Goal: Information Seeking & Learning: Learn about a topic

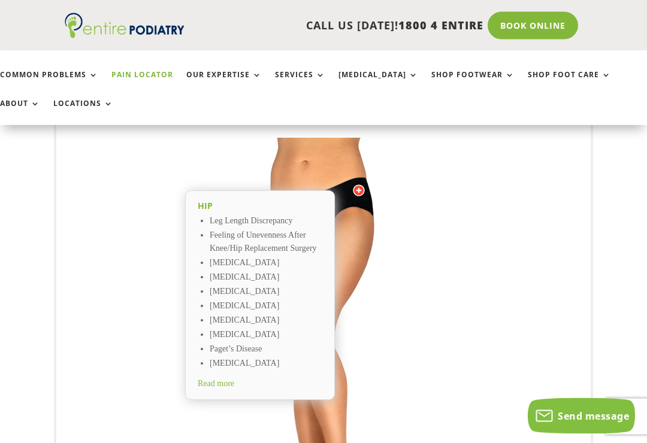
scroll to position [163, 0]
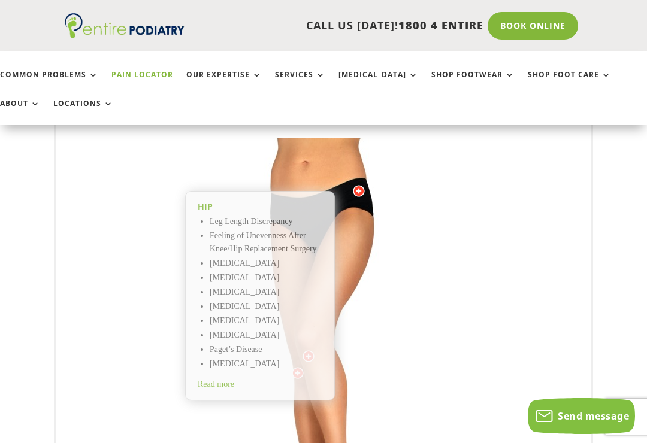
click at [110, 256] on div "Bottom of Heel & Arch Plantar Fascitis Bursitis Heels Spurs Calcaneal Stress Fr…" at bounding box center [323, 377] width 534 height 592
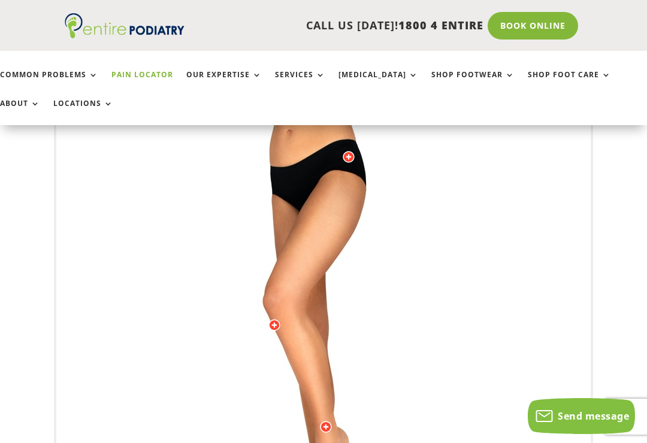
scroll to position [222, 0]
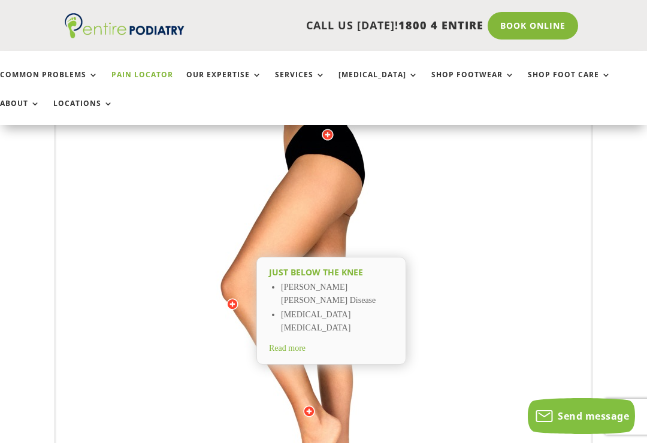
click at [123, 262] on div "Bottom of Heel & Arch Plantar Fascitis Bursitis Heels Spurs Calcaneal Stress Fr…" at bounding box center [323, 319] width 534 height 592
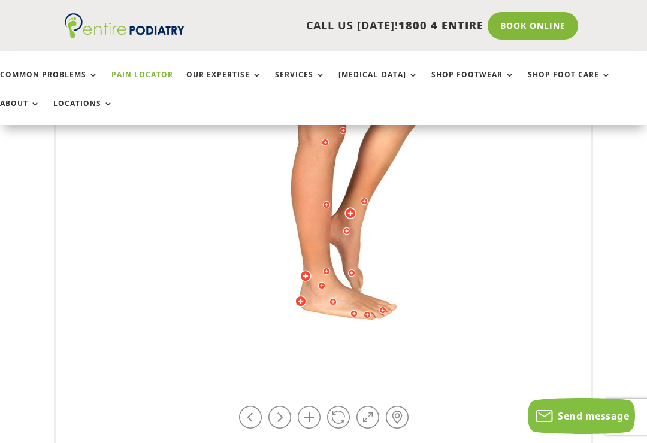
scroll to position [404, 0]
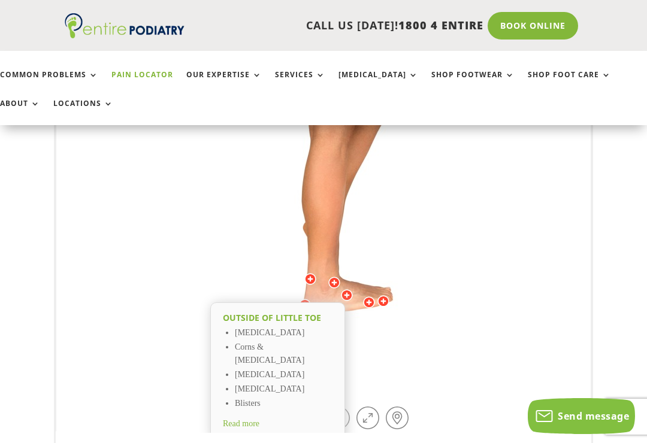
click at [306, 304] on div "Outside of little toe Bunionette Corns & Callus Warts Diabetic Foot Ulcer Blist…" at bounding box center [277, 371] width 135 height 138
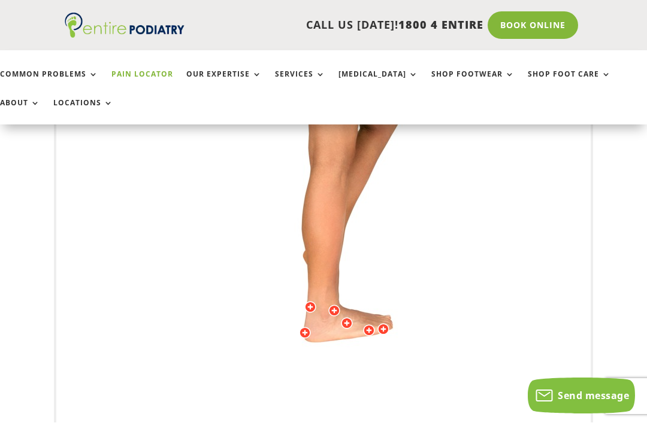
scroll to position [376, 0]
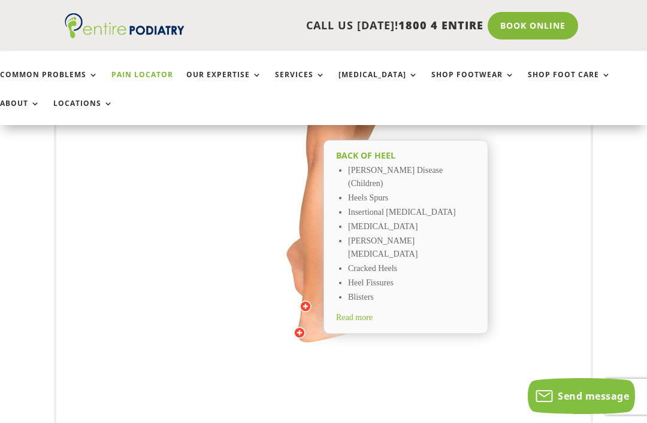
click at [373, 313] on span "Read more" at bounding box center [354, 317] width 37 height 9
click at [59, 204] on div "Bottom of Heel & Arch Plantar Fascitis Bursitis Heels Spurs Calcaneal Stress Fr…" at bounding box center [323, 165] width 534 height 592
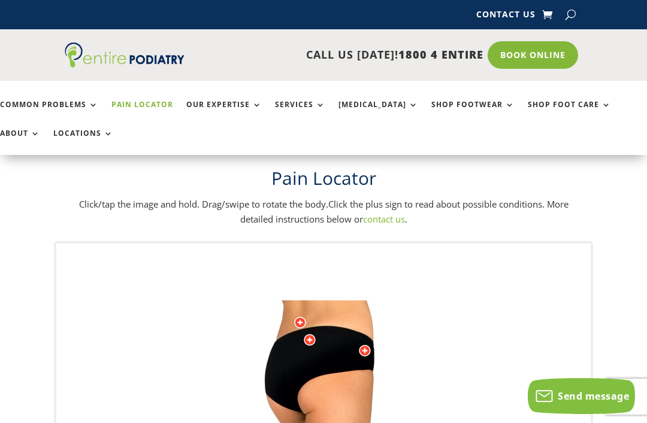
scroll to position [0, 0]
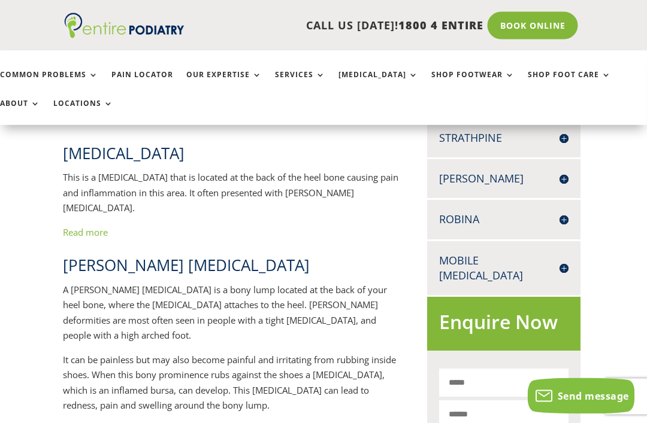
scroll to position [385, 2]
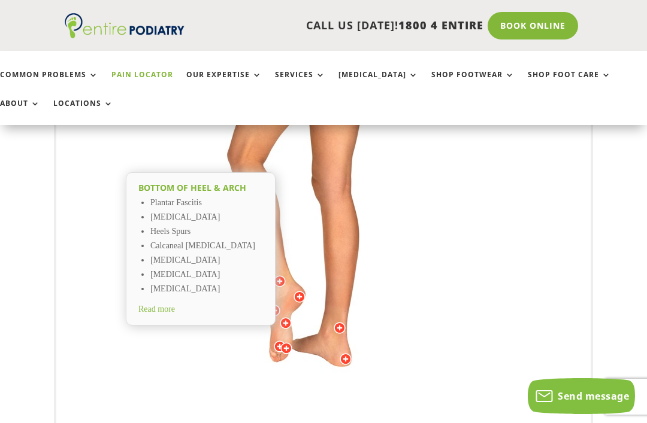
scroll to position [196, 0]
